Goal: Navigation & Orientation: Find specific page/section

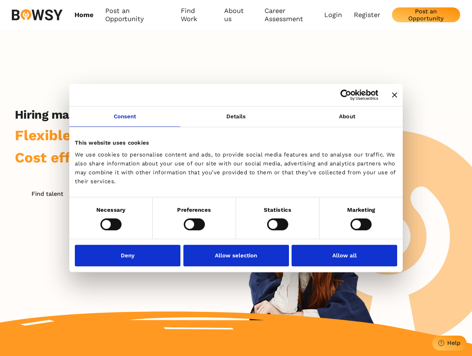
click at [392, 95] on icon "Close banner" at bounding box center [394, 94] width 5 height 5
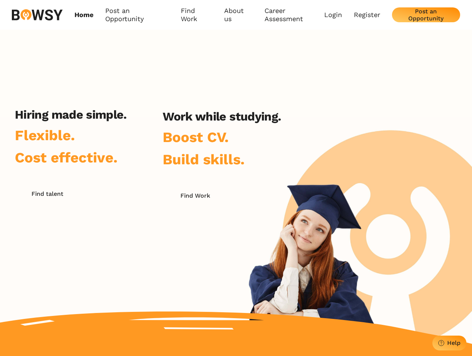
click at [125, 121] on link "Consent" at bounding box center [124, 116] width 111 height 20
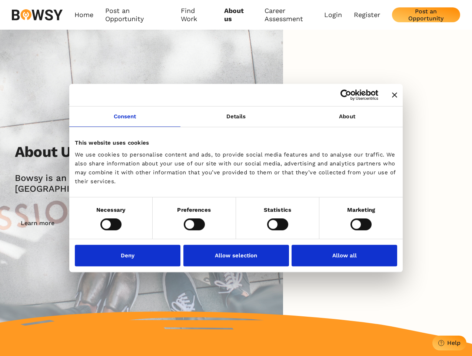
click at [392, 95] on icon "Close banner" at bounding box center [394, 94] width 5 height 5
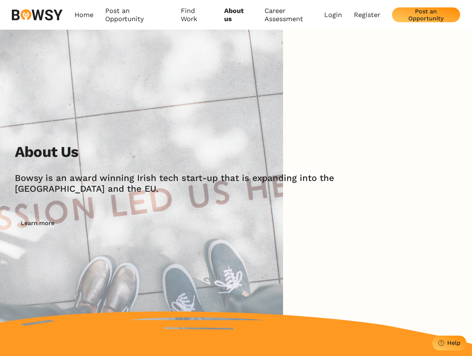
click at [236, 121] on img at bounding box center [141, 187] width 283 height 314
click at [347, 121] on div "About Us [PERSON_NAME] is an award winning Irish tech start-up that is expandin…" at bounding box center [236, 187] width 472 height 314
click at [111, 224] on div "About Us [PERSON_NAME] is an award winning Irish tech start-up that is expandin…" at bounding box center [244, 187] width 458 height 88
click at [194, 224] on div "About Us [PERSON_NAME] is an award winning Irish tech start-up that is expandin…" at bounding box center [244, 187] width 458 height 88
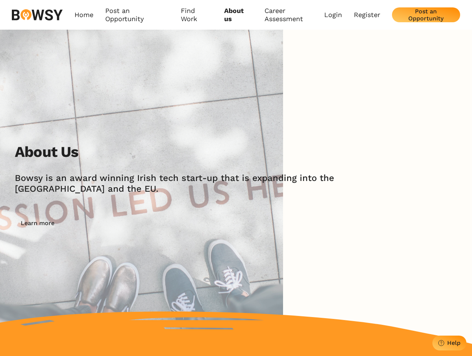
click at [278, 224] on div "About Us [PERSON_NAME] is an award winning Irish tech start-up that is expandin…" at bounding box center [244, 187] width 458 height 88
click at [361, 224] on div "About Us [PERSON_NAME] is an award winning Irish tech start-up that is expandin…" at bounding box center [244, 187] width 458 height 88
click at [130, 255] on img at bounding box center [141, 187] width 283 height 314
click at [236, 255] on img at bounding box center [141, 187] width 283 height 314
